Goal: Check status: Check status

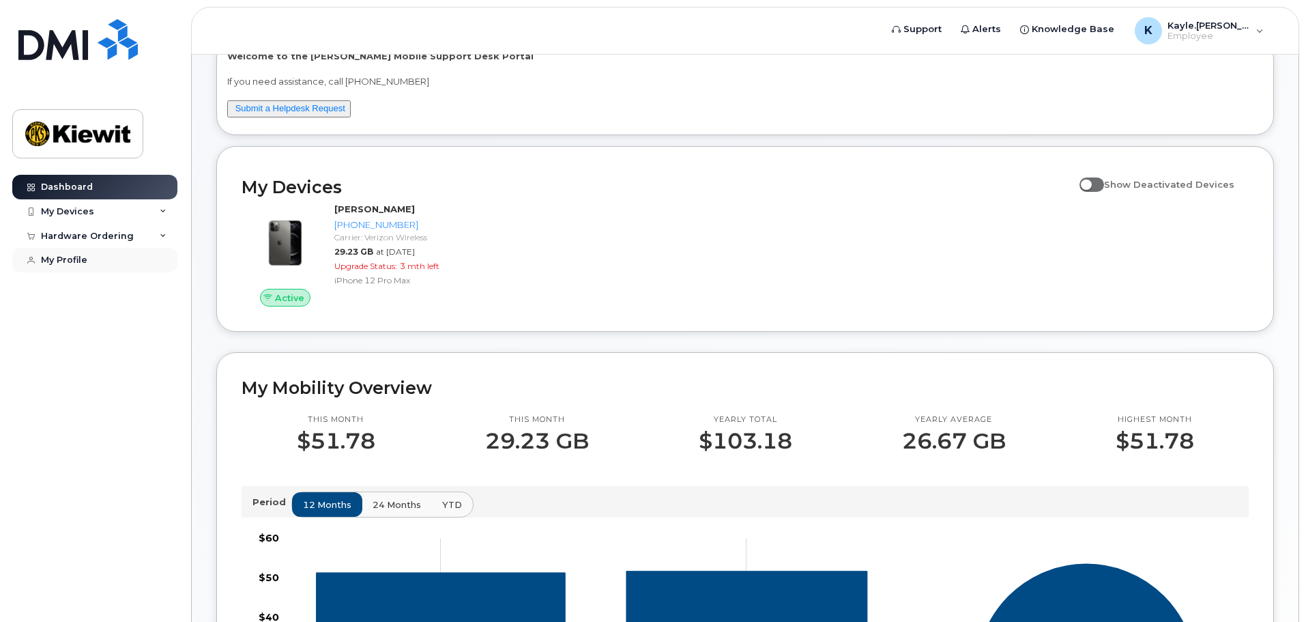
scroll to position [20, 0]
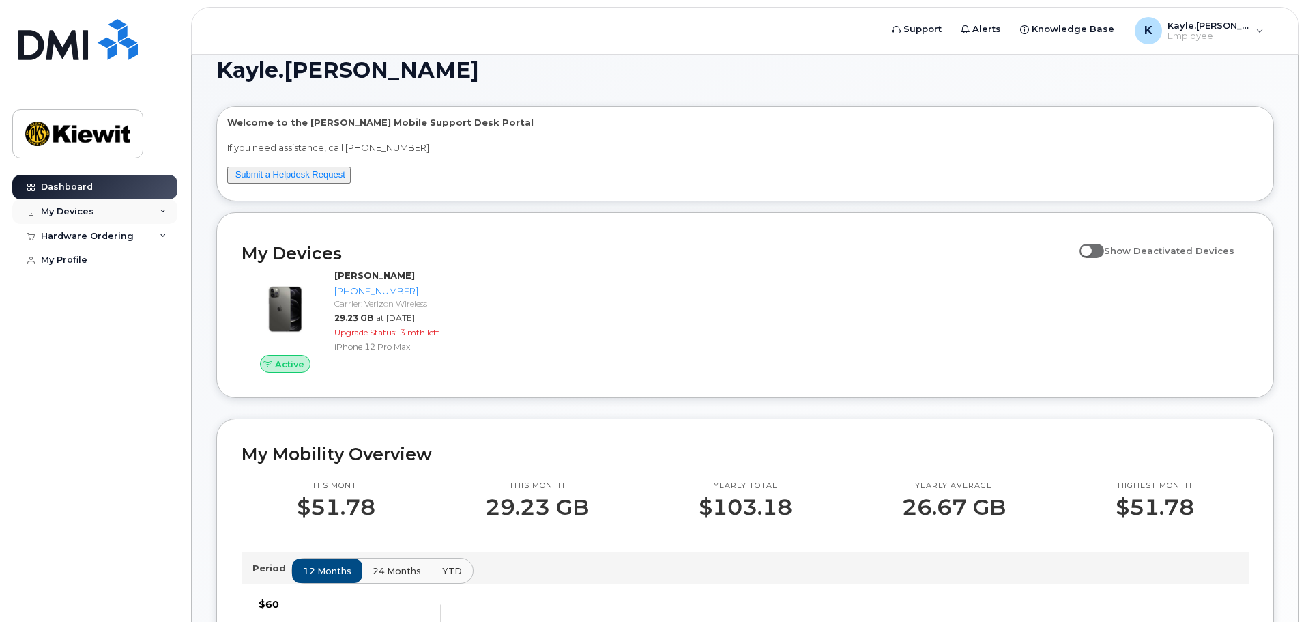
click at [73, 214] on div "My Devices" at bounding box center [67, 211] width 53 height 11
click at [102, 315] on div "Hardware Ordering" at bounding box center [87, 309] width 93 height 11
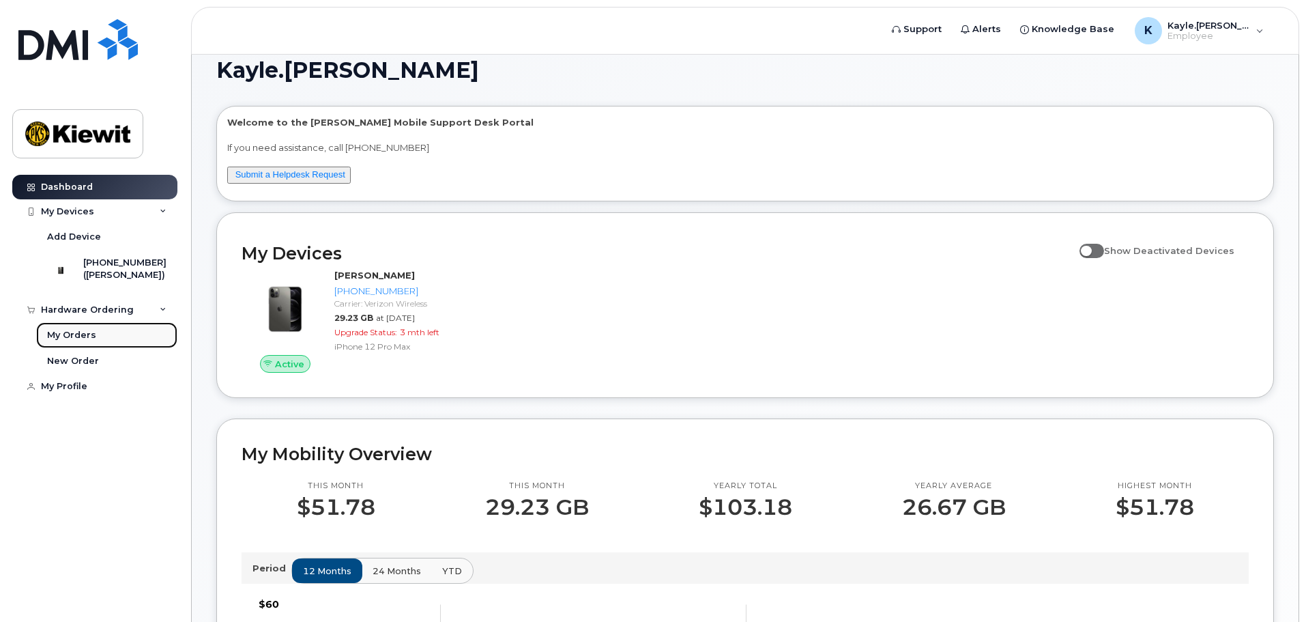
click at [102, 339] on link "My Orders" at bounding box center [106, 335] width 141 height 26
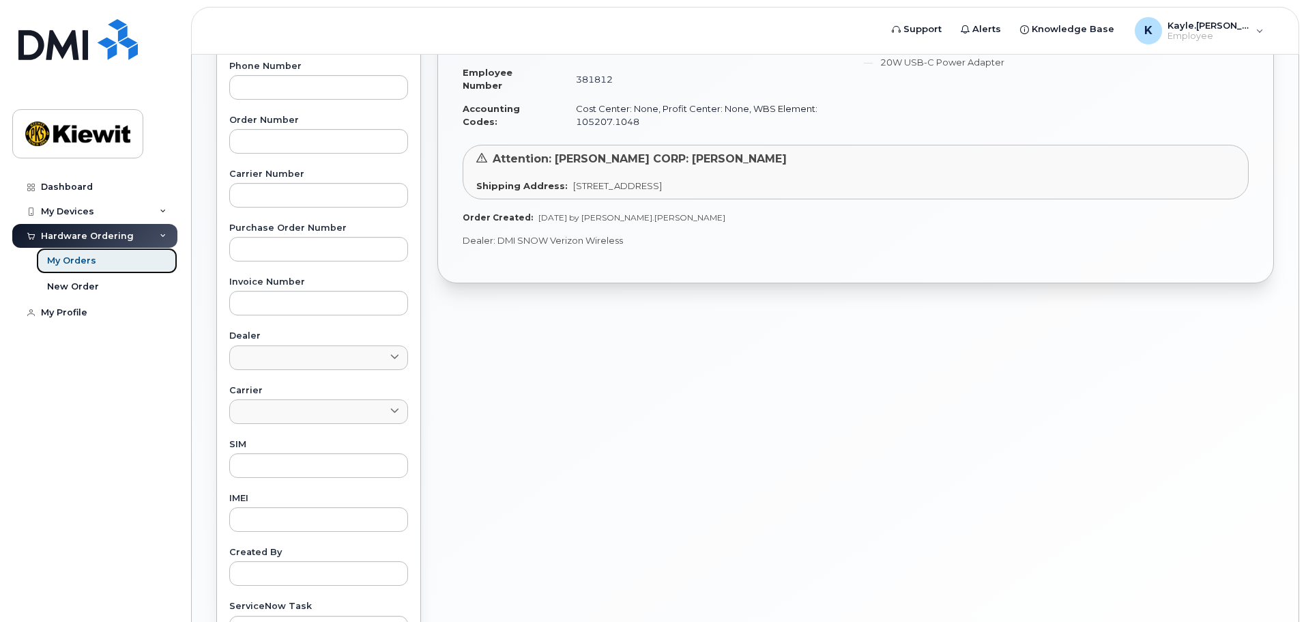
scroll to position [68, 0]
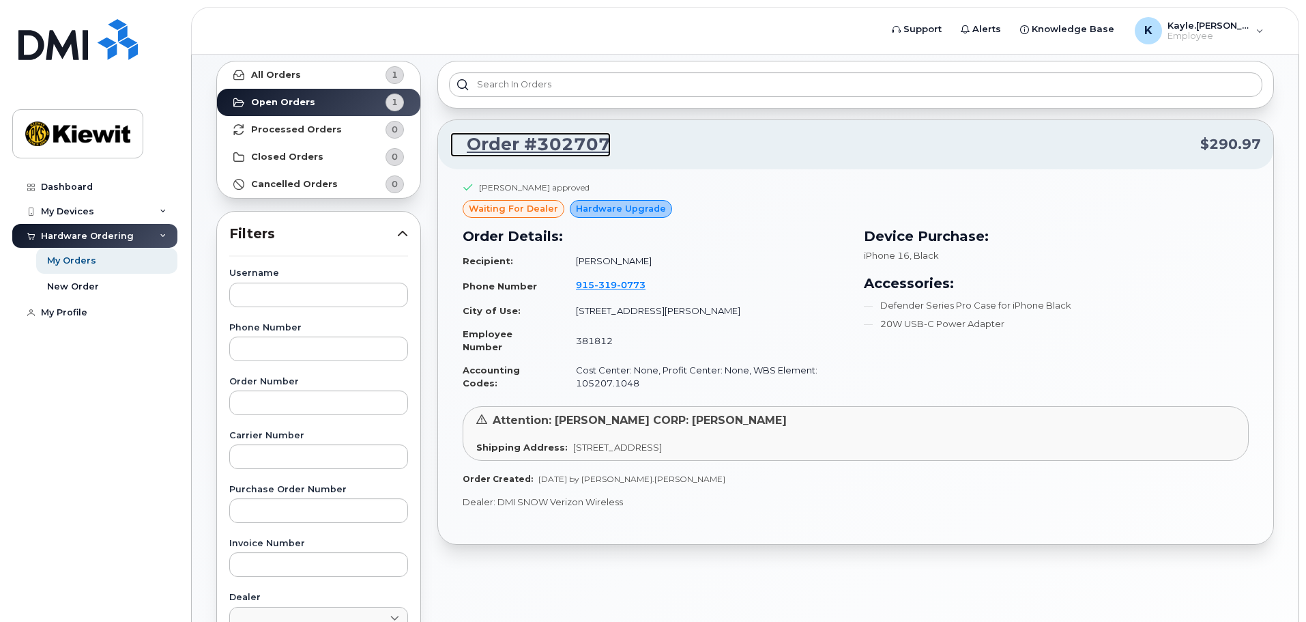
click at [533, 144] on link "Order #302707" at bounding box center [530, 144] width 160 height 25
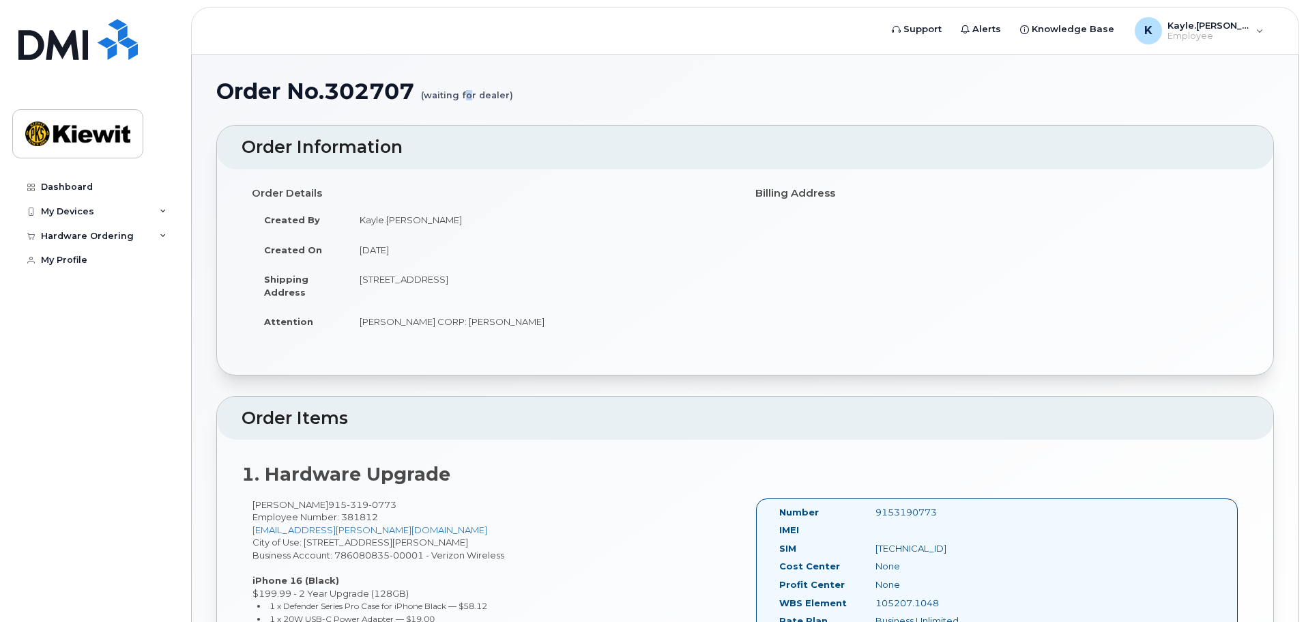
click at [471, 104] on div "Order No.302707 (waiting for dealer)" at bounding box center [745, 102] width 1058 height 46
